Goal: Transaction & Acquisition: Purchase product/service

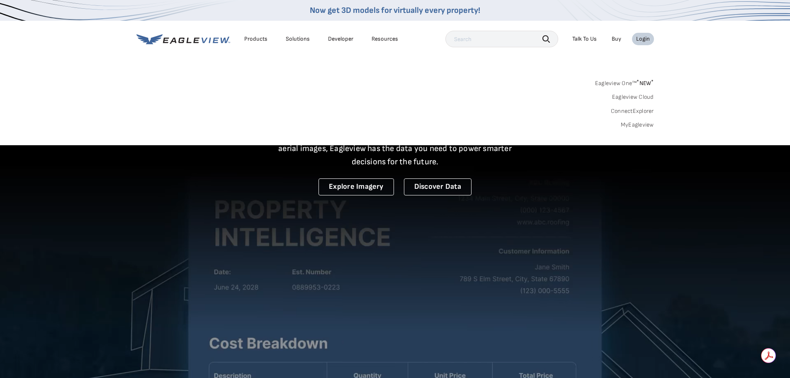
click at [630, 127] on link "MyEagleview" at bounding box center [637, 124] width 33 height 7
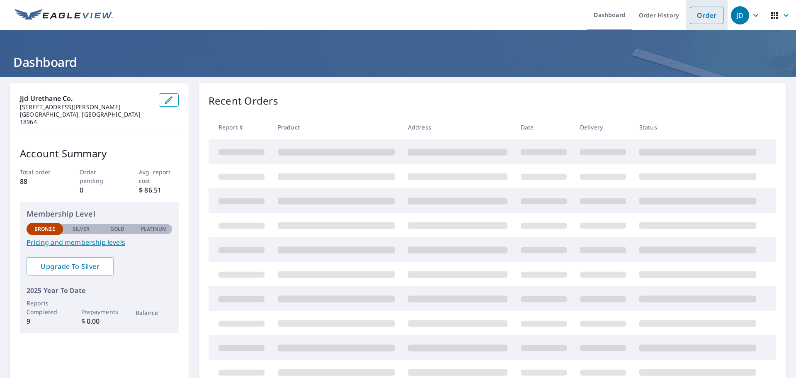
click at [694, 13] on link "Order" at bounding box center [707, 15] width 34 height 17
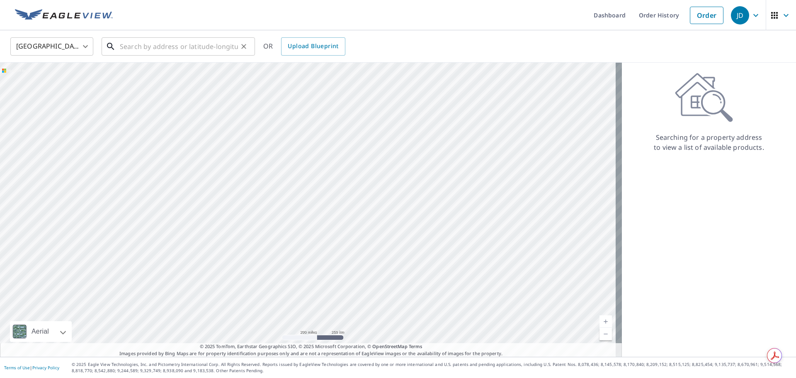
click at [146, 46] on input "text" at bounding box center [179, 46] width 118 height 23
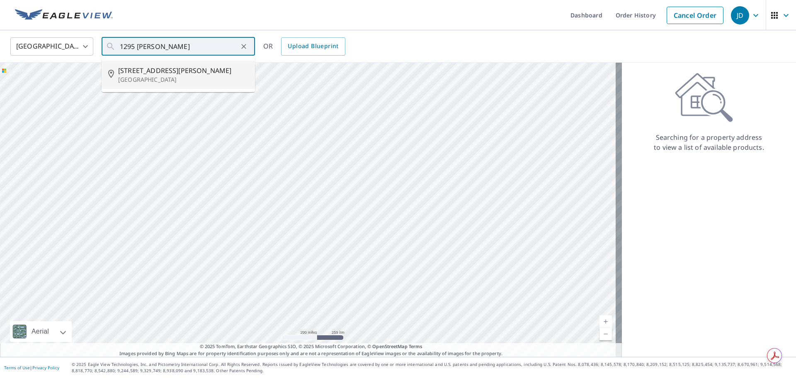
type input "1295 Inman Ave Edison, NJ 08820"
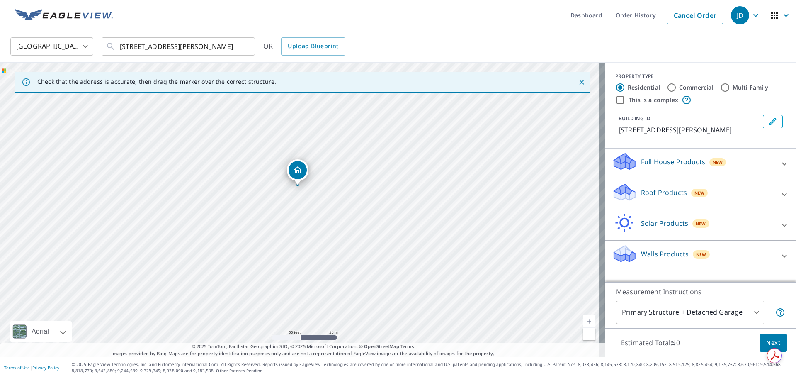
drag, startPoint x: 296, startPoint y: 212, endPoint x: 294, endPoint y: 187, distance: 24.1
click at [294, 187] on div "1295 Inman Ave Edison, NJ 08820" at bounding box center [303, 210] width 606 height 294
click at [671, 88] on div "Commercial" at bounding box center [690, 88] width 47 height 10
click at [670, 88] on input "Commercial" at bounding box center [672, 88] width 10 height 10
radio input "true"
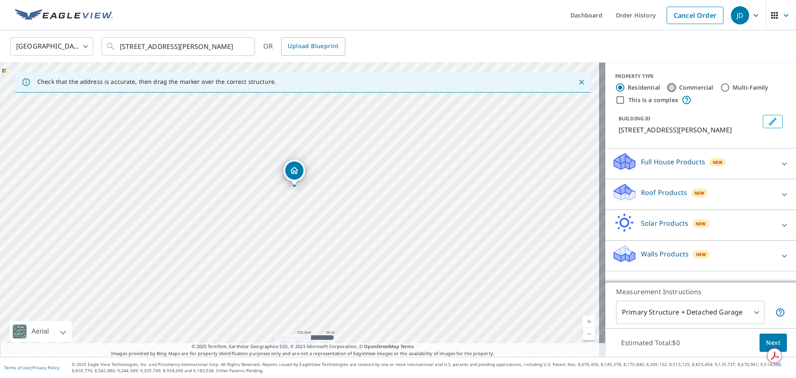
type input "4"
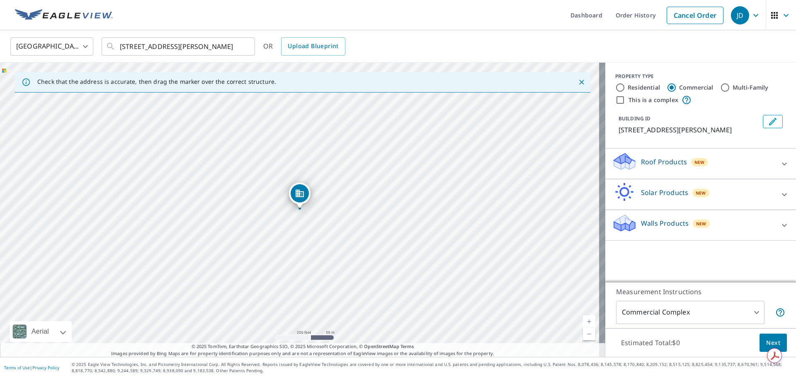
click at [678, 164] on p "Roof Products" at bounding box center [664, 162] width 46 height 10
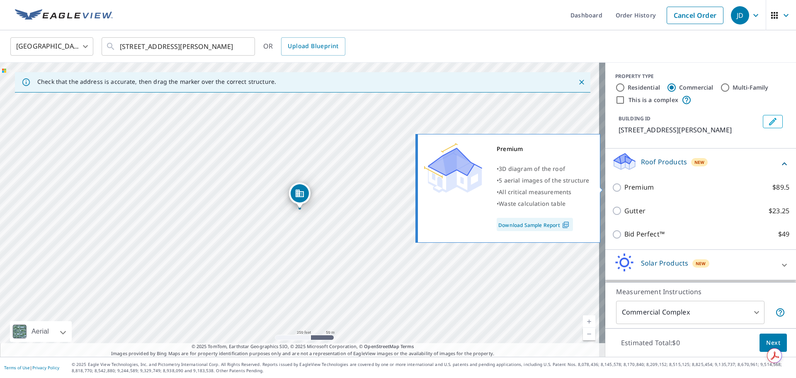
click at [631, 186] on p "Premium" at bounding box center [639, 187] width 29 height 10
click at [625, 186] on input "Premium $89.5" at bounding box center [618, 188] width 12 height 10
checkbox input "true"
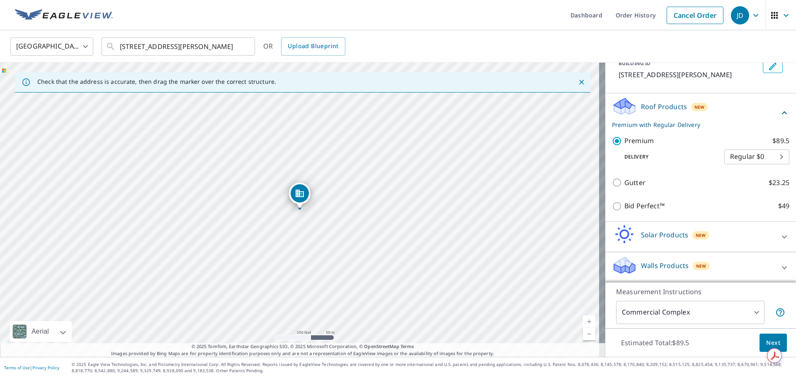
scroll to position [56, 0]
click at [767, 343] on span "Next" at bounding box center [774, 343] width 14 height 10
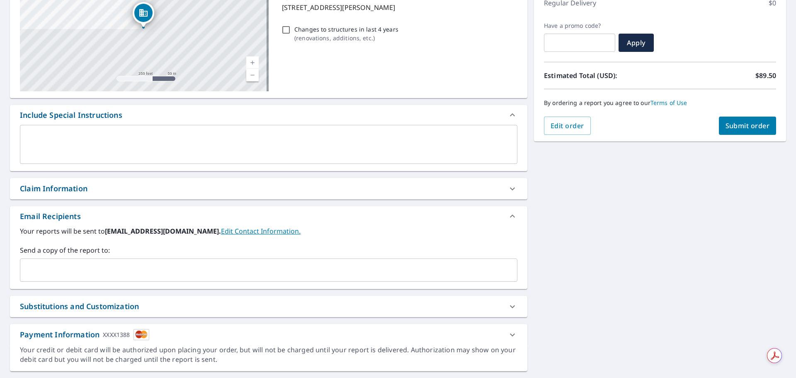
scroll to position [144, 0]
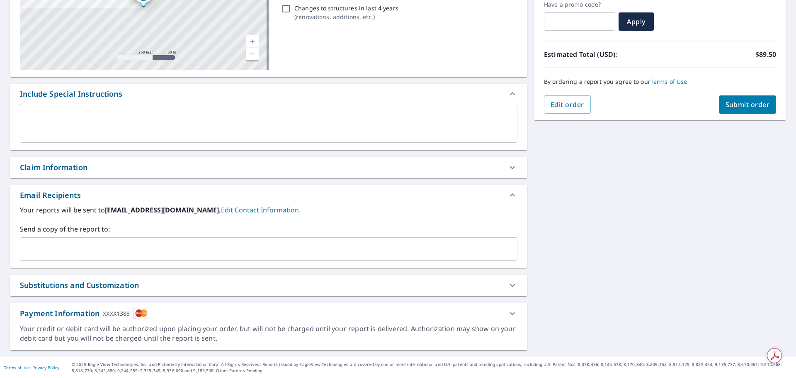
click at [144, 249] on input "text" at bounding box center [263, 249] width 478 height 16
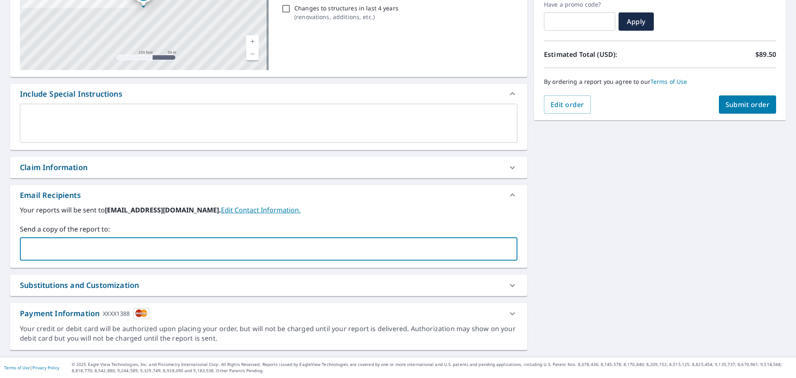
type input "jschuler@jjdurethane.com"
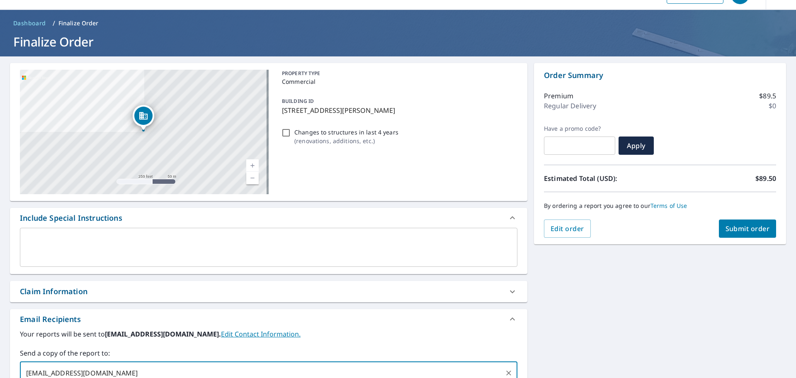
scroll to position [20, 0]
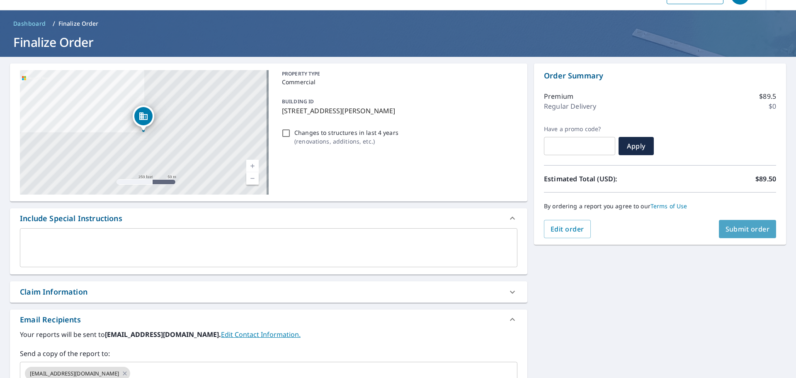
click at [731, 228] on span "Submit order" at bounding box center [748, 228] width 44 height 9
